Goal: Transaction & Acquisition: Purchase product/service

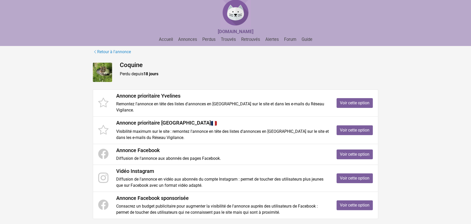
scroll to position [26, 0]
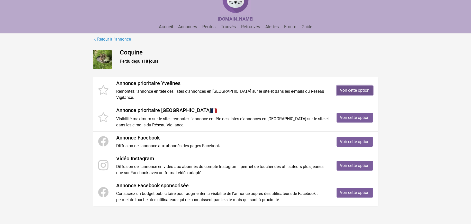
click at [347, 87] on link "Voir cette option" at bounding box center [354, 91] width 36 height 10
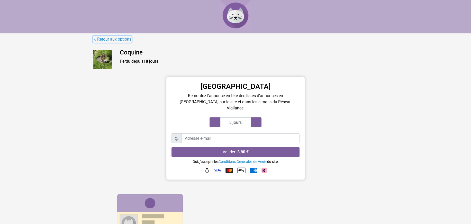
click at [95, 40] on icon at bounding box center [95, 39] width 4 height 5
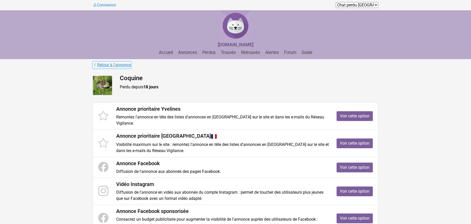
click at [114, 65] on link "Retour à l'annonce" at bounding box center [112, 65] width 38 height 7
